Goal: Contribute content

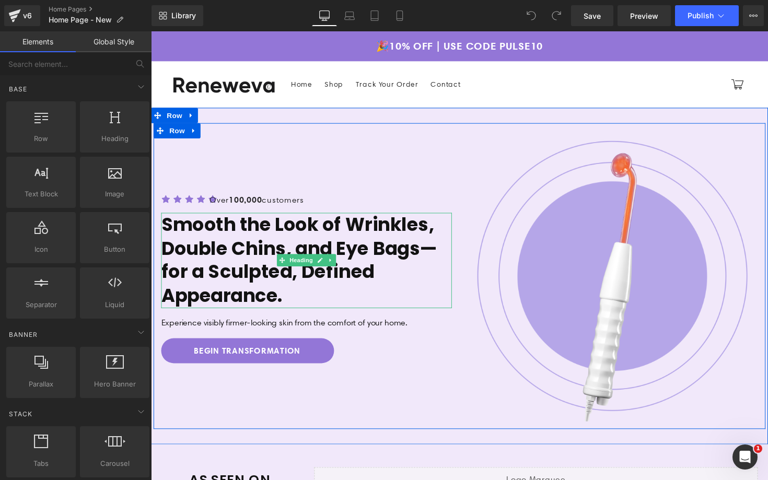
click at [287, 253] on h1 "Smooth the Look of Wrinkles, Double Chins, and Eye Bags—for a Sculpted, Defined…" at bounding box center [311, 266] width 298 height 98
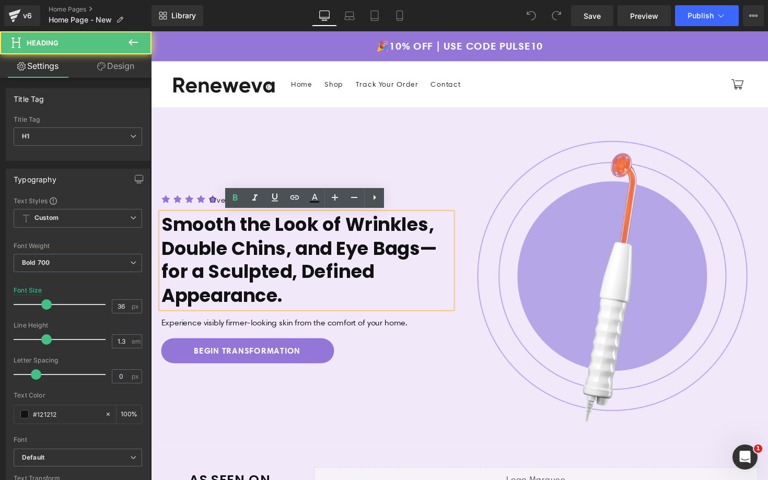
click at [337, 254] on h1 "Smooth the Look of Wrinkles, Double Chins, and Eye Bags—for a Sculpted, Defined…" at bounding box center [311, 266] width 298 height 98
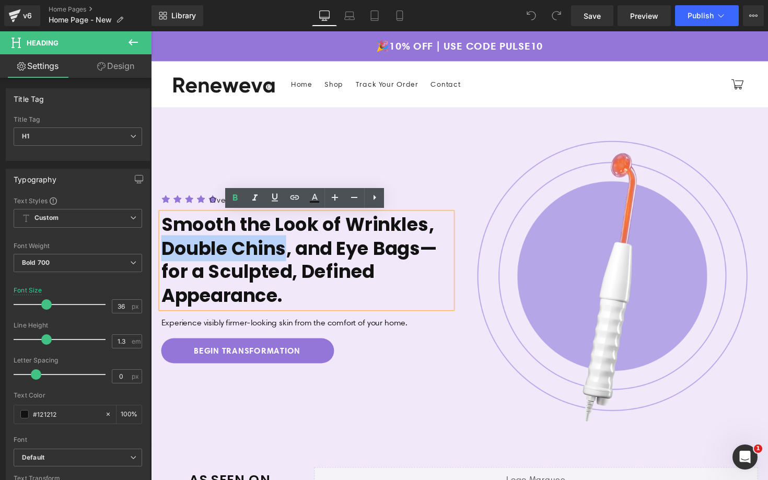
drag, startPoint x: 289, startPoint y: 257, endPoint x: 168, endPoint y: 253, distance: 121.3
click at [168, 253] on h1 "Smooth the Look of Wrinkles, Double Chins, and Eye Bags—for a Sculpted, Defined…" at bounding box center [311, 266] width 298 height 98
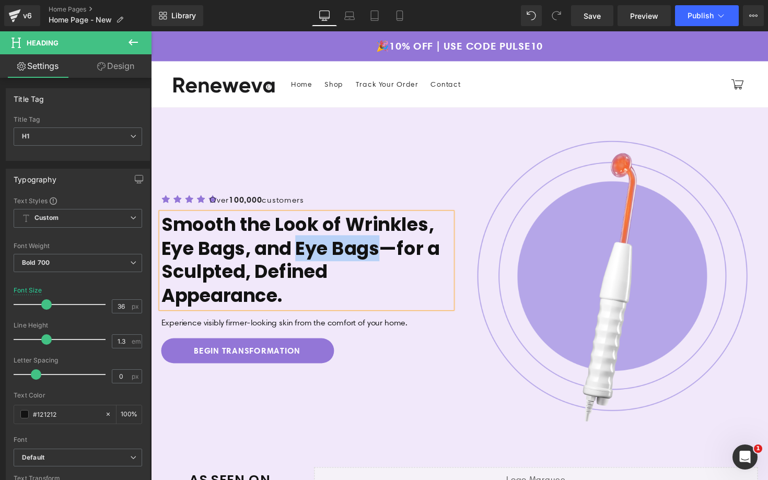
drag, startPoint x: 383, startPoint y: 256, endPoint x: 303, endPoint y: 260, distance: 80.1
click at [303, 260] on h1 "Smooth the Look of Wrinkles, Eye Bags, and Eye Bags—for a Sculpted, Defined App…" at bounding box center [311, 266] width 298 height 98
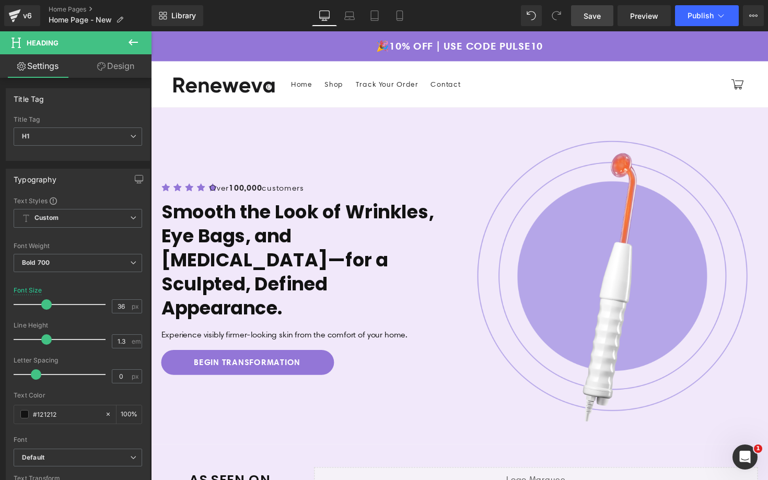
click at [592, 13] on span "Save" at bounding box center [592, 15] width 17 height 11
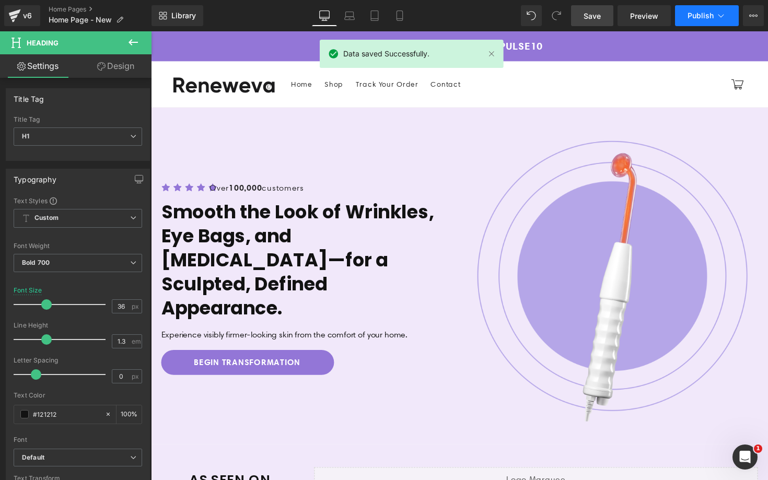
click at [693, 15] on span "Publish" at bounding box center [701, 15] width 26 height 8
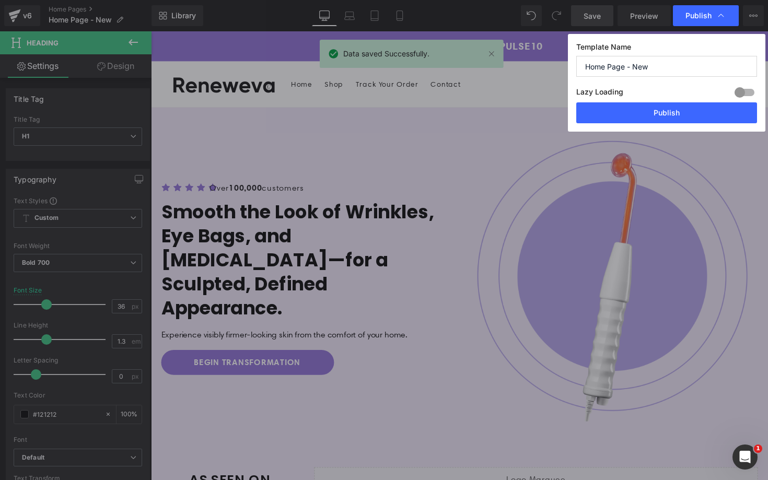
click at [635, 123] on div "Template Name Home Page - New Lazy Loading Build Upgrade plan to unlock Lazy lo…" at bounding box center [667, 83] width 198 height 98
click at [636, 110] on button "Publish" at bounding box center [667, 112] width 181 height 21
